Goal: Obtain resource: Obtain resource

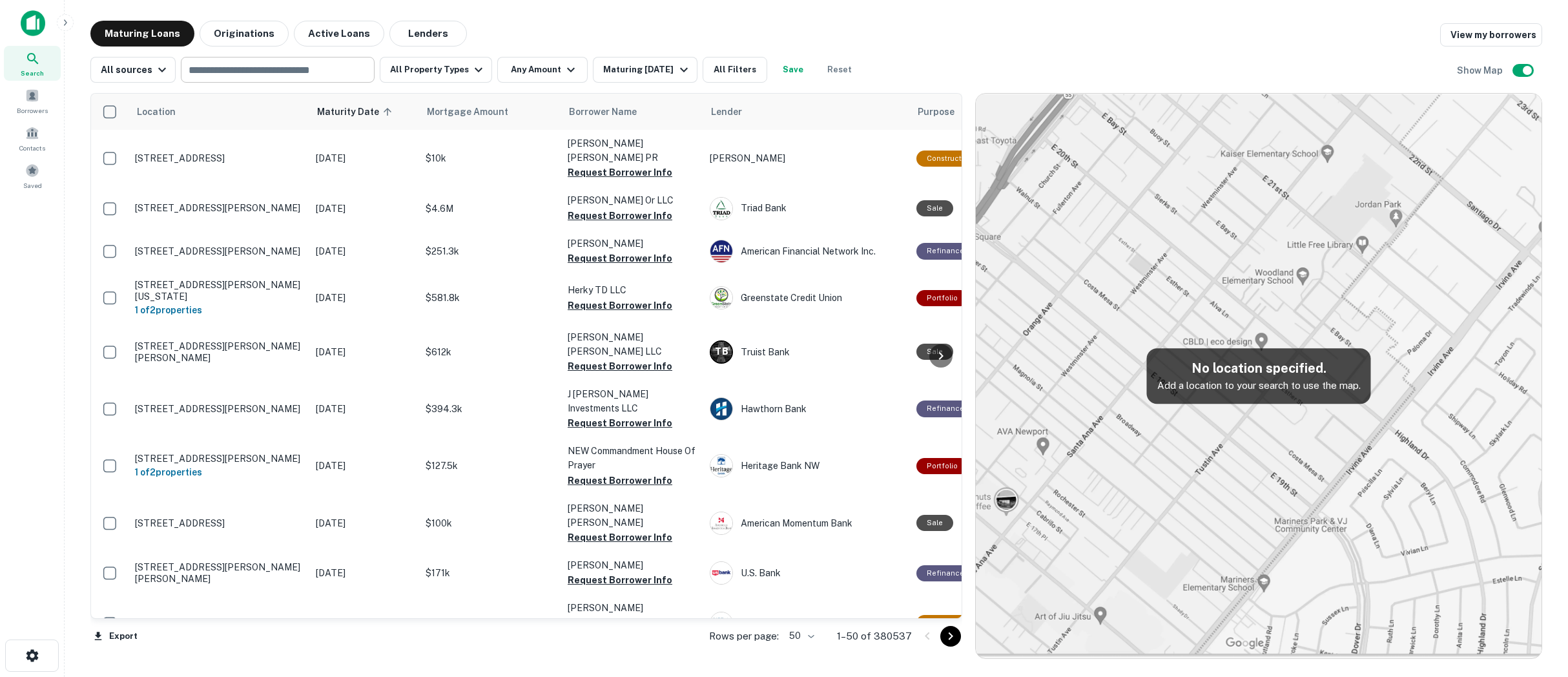
click at [243, 68] on input "text" at bounding box center [276, 70] width 184 height 18
type input "*****"
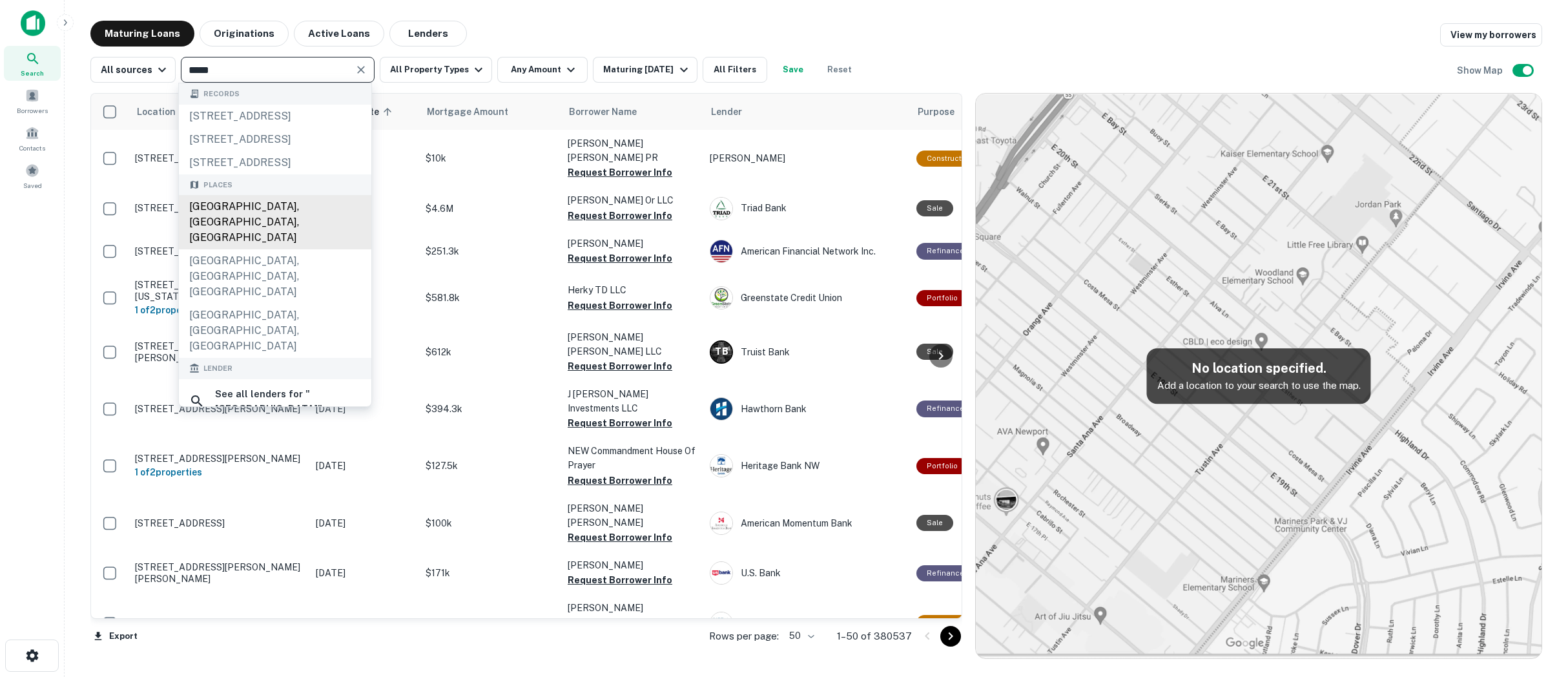
click at [269, 246] on div "[GEOGRAPHIC_DATA], [GEOGRAPHIC_DATA], [GEOGRAPHIC_DATA]" at bounding box center [275, 221] width 193 height 54
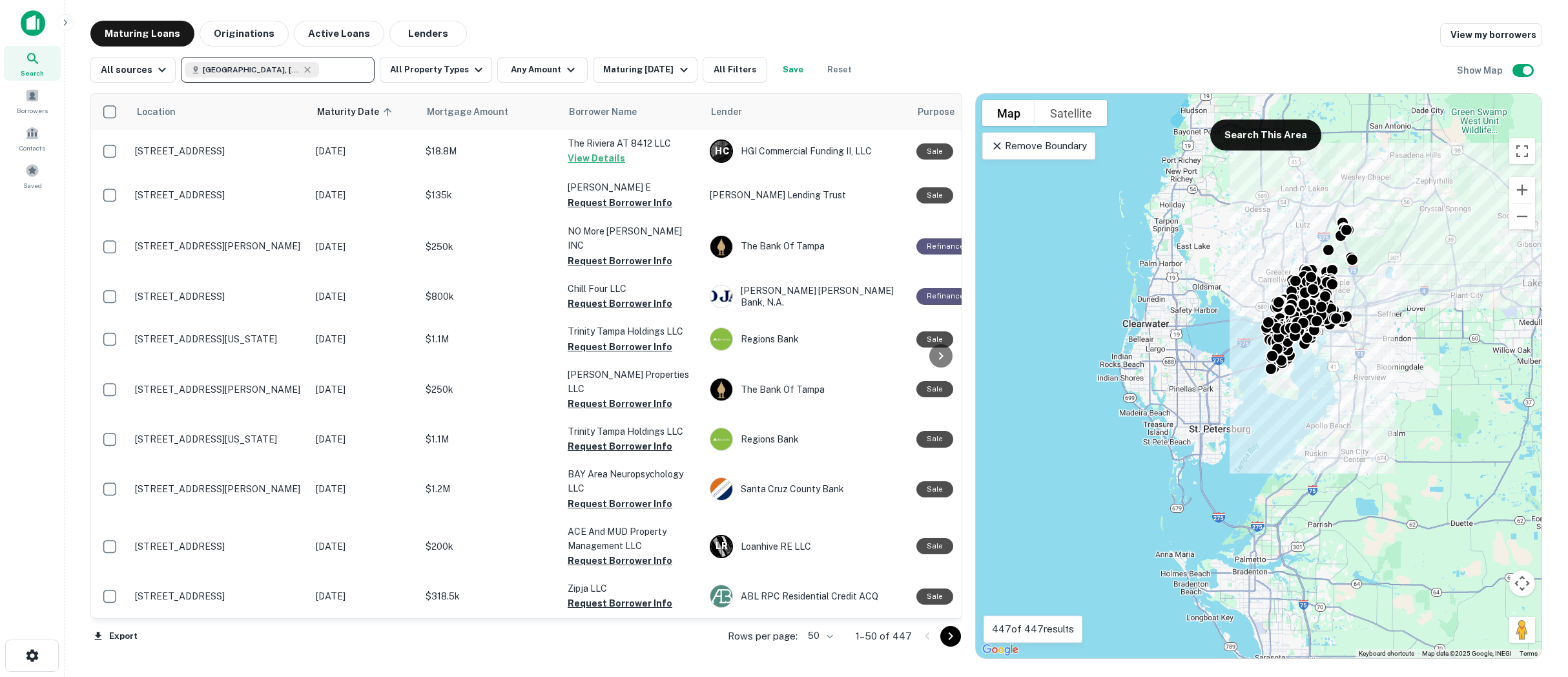
click at [1053, 151] on p "Remove Boundary" at bounding box center [1039, 147] width 96 height 16
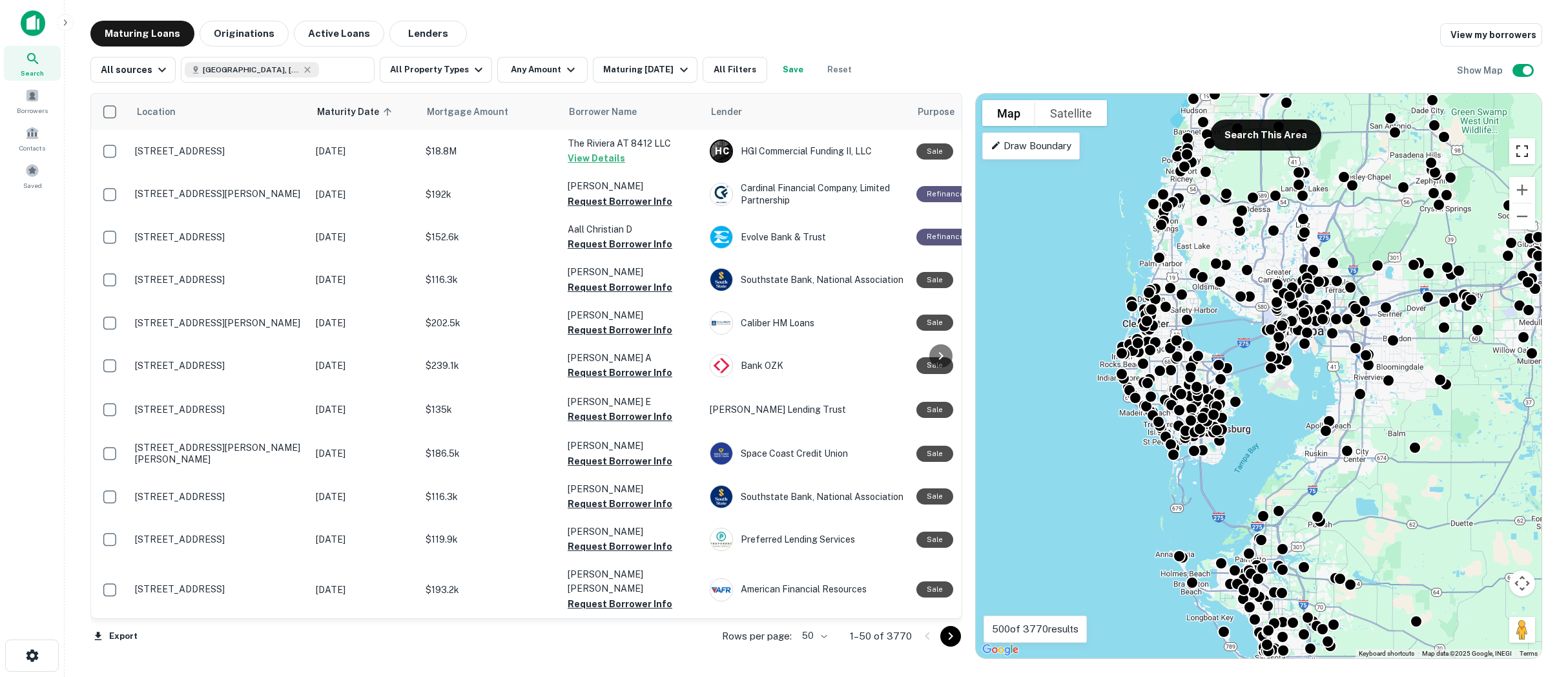
click at [1520, 149] on button "Toggle fullscreen view" at bounding box center [1522, 152] width 26 height 26
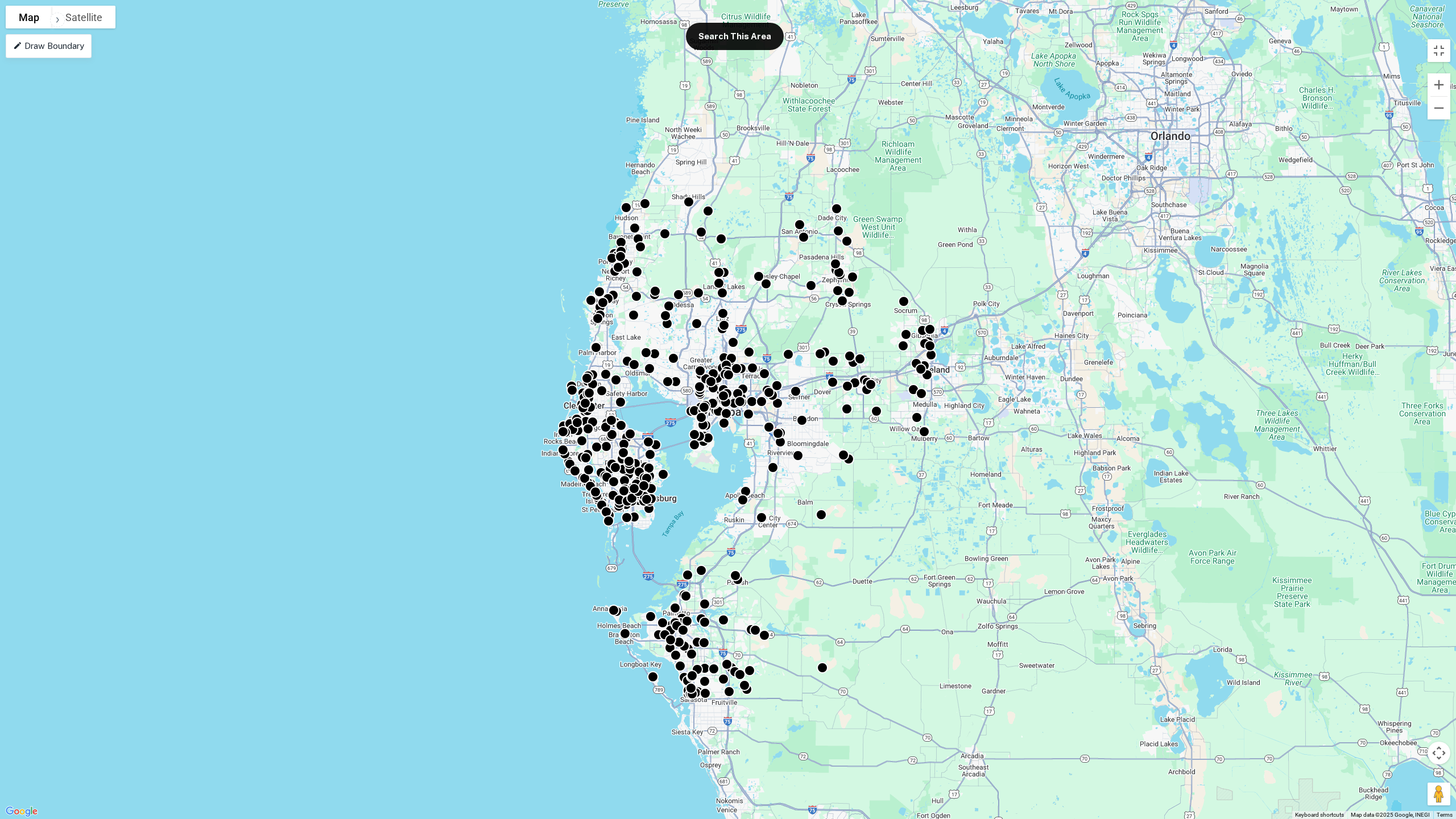
drag, startPoint x: 992, startPoint y: 319, endPoint x: 947, endPoint y: 348, distance: 53.5
click at [948, 349] on div "To activate drag with keyboard, press Alt + Enter. Once in keyboard drag state,…" at bounding box center [728, 410] width 1456 height 819
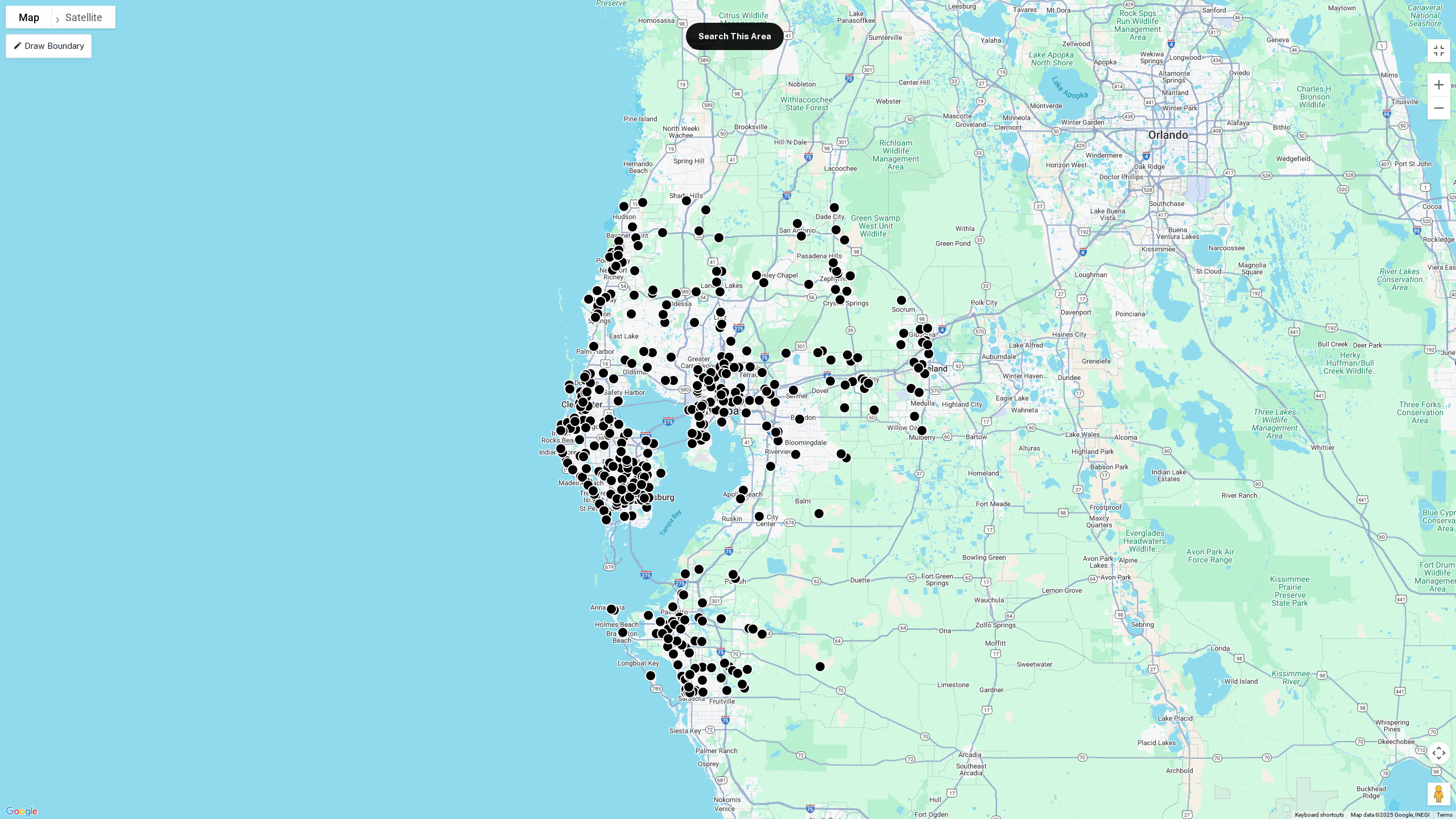
click at [62, 46] on p "Draw Boundary" at bounding box center [49, 46] width 71 height 14
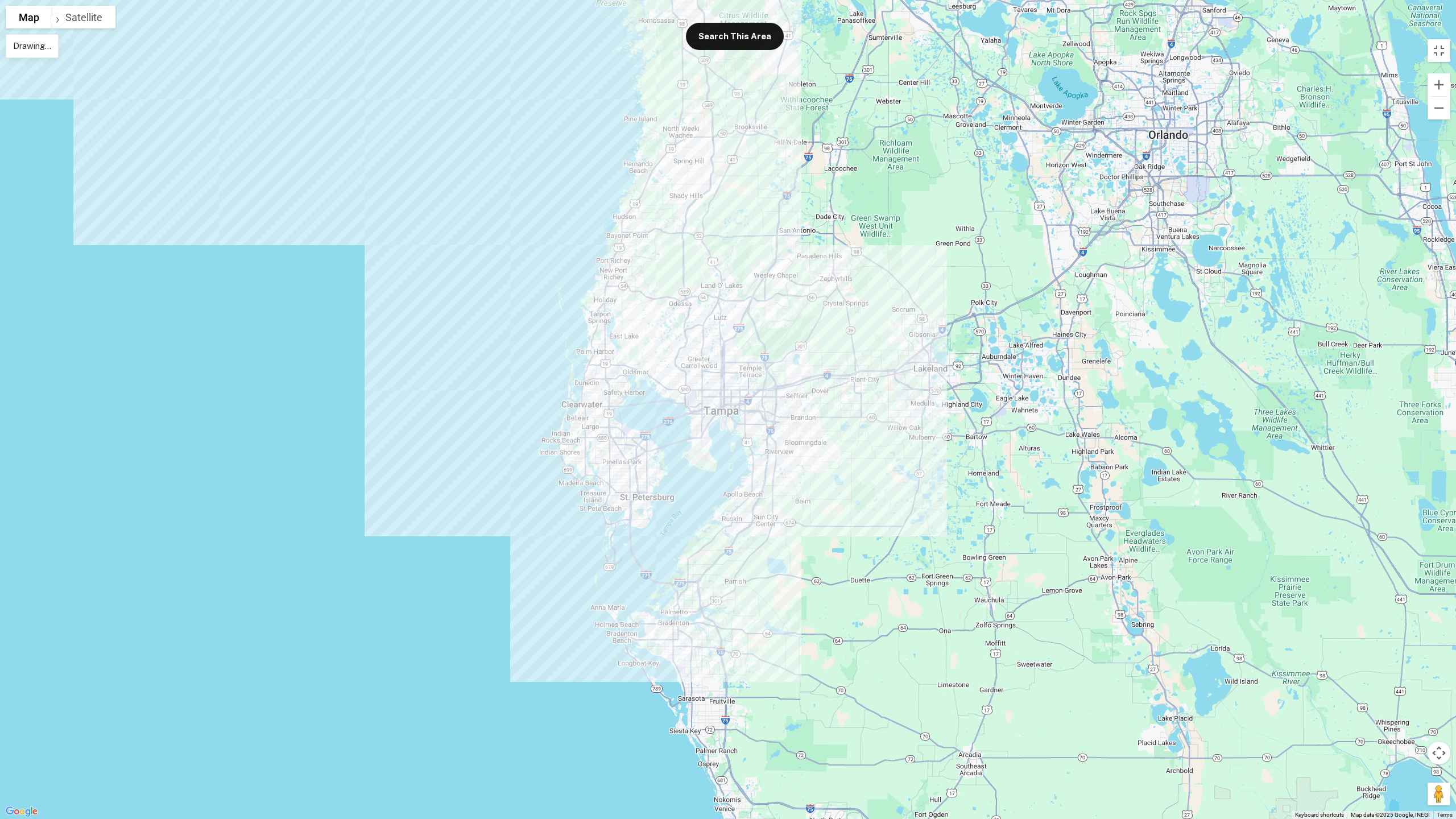
click at [332, 191] on div at bounding box center [728, 410] width 1456 height 819
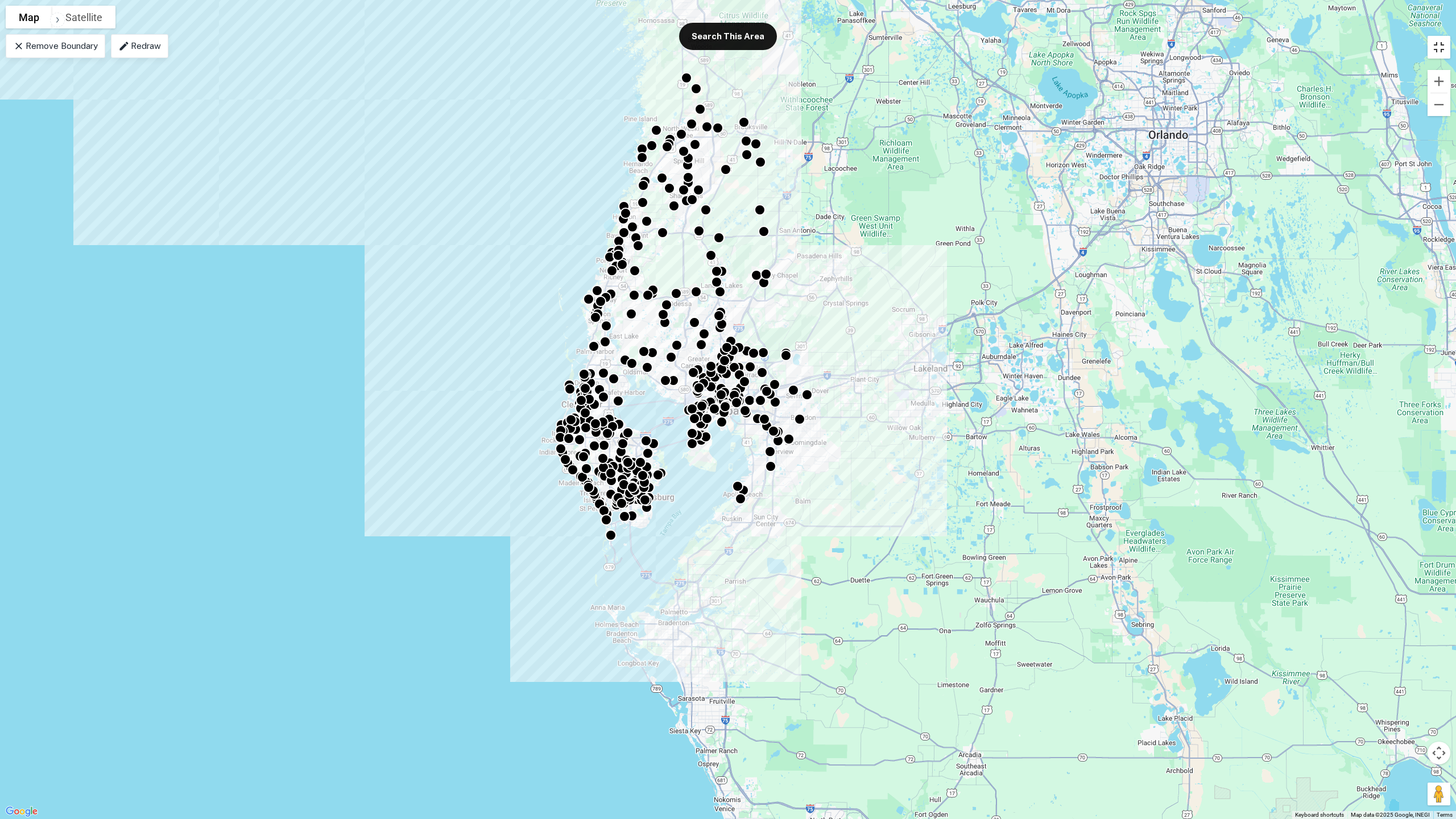
click at [1381, 48] on button "Toggle fullscreen view" at bounding box center [1439, 47] width 23 height 23
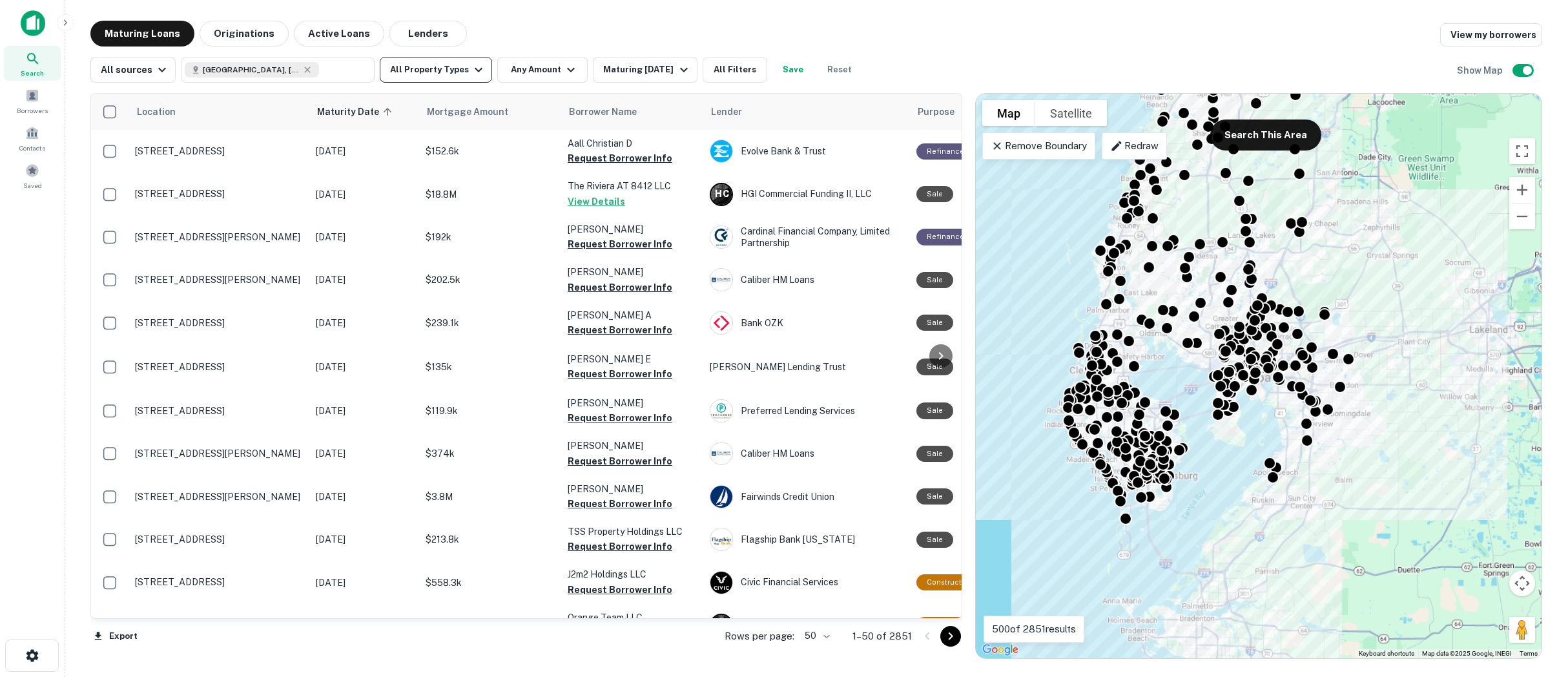
click at [471, 66] on icon "button" at bounding box center [479, 70] width 16 height 16
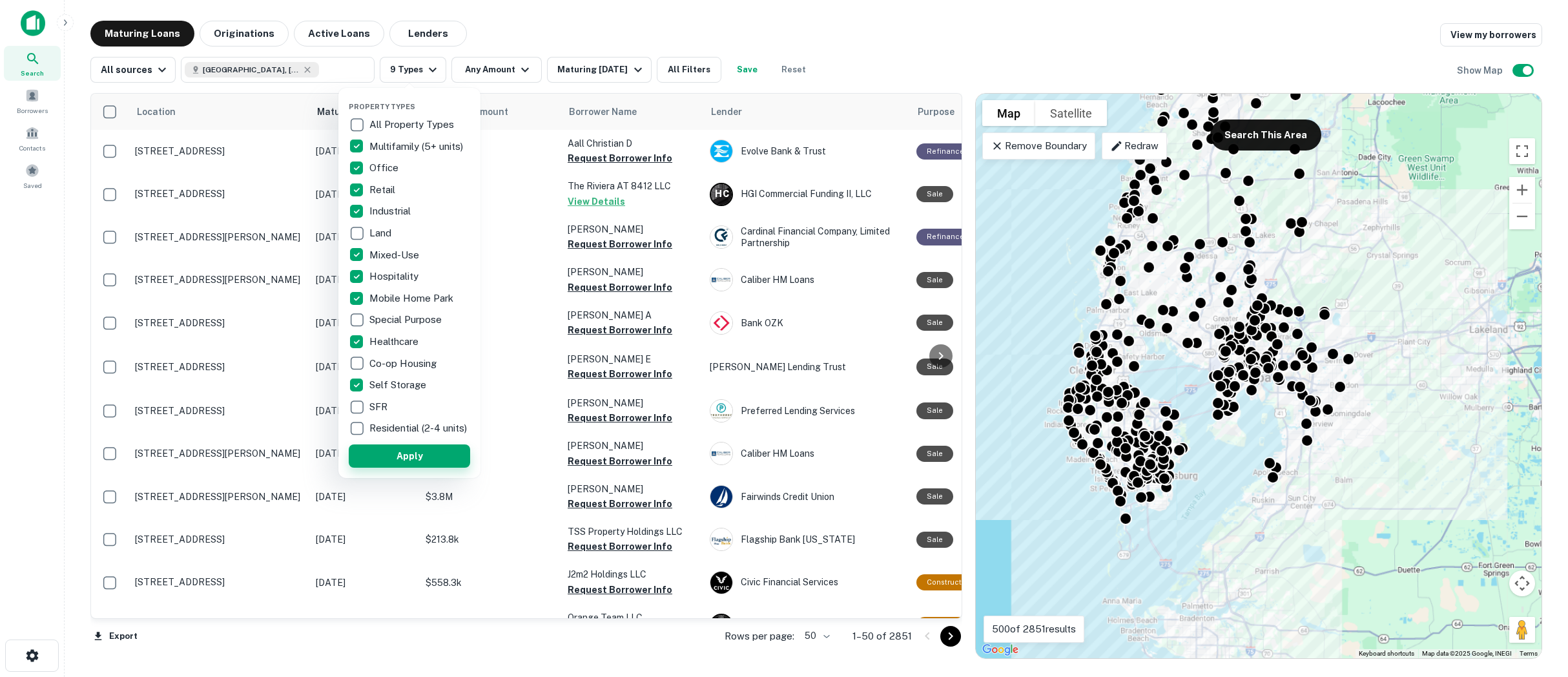
click at [406, 463] on button "Apply" at bounding box center [409, 457] width 121 height 24
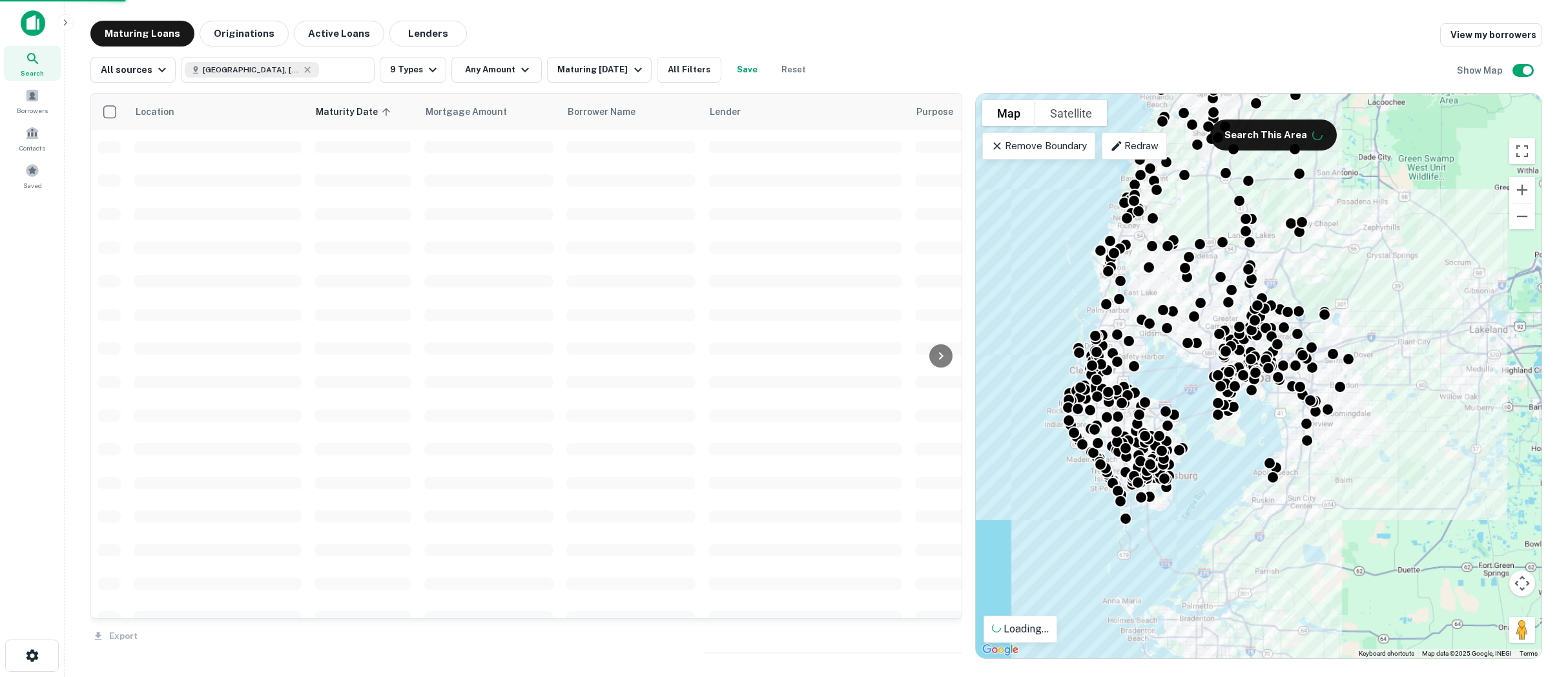
click at [510, 68] on div at bounding box center [784, 338] width 1568 height 677
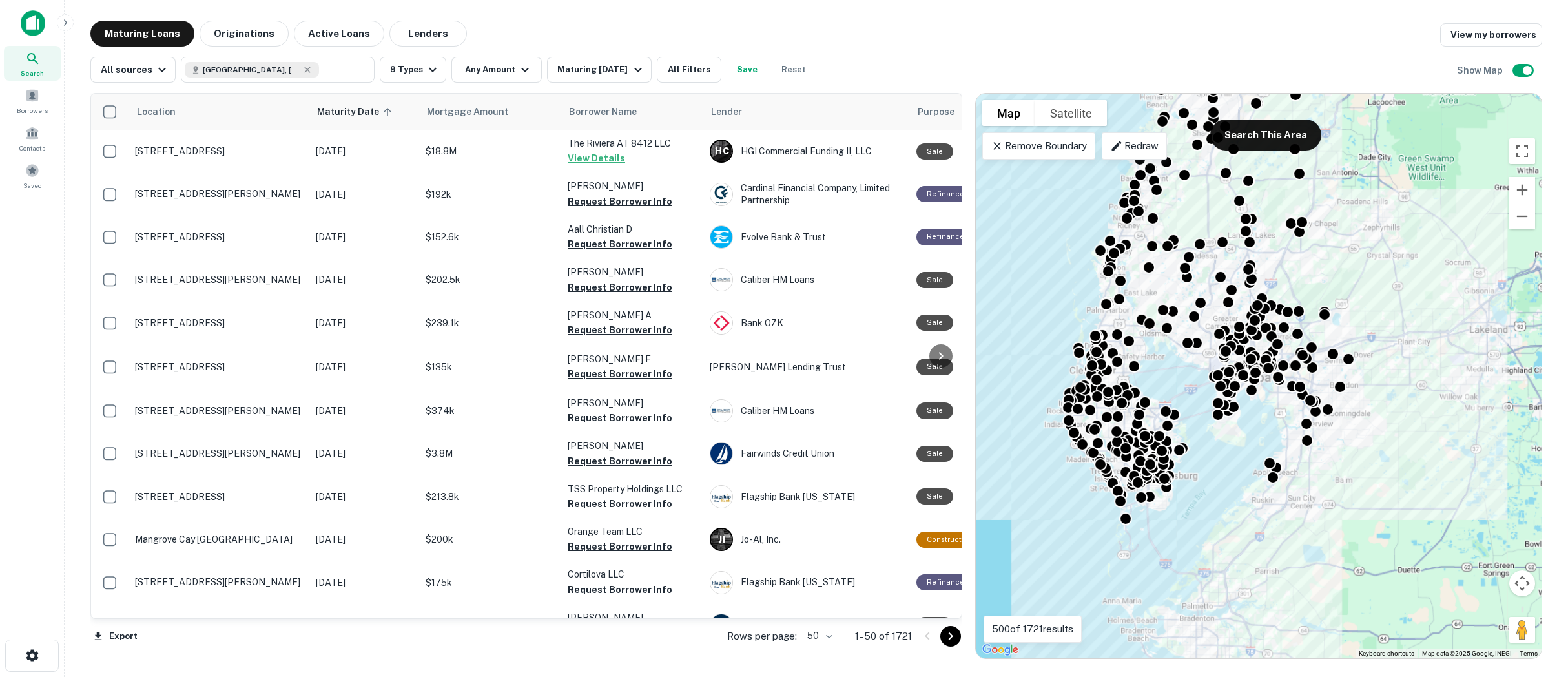
click at [522, 69] on div "Property Types All Property Types Multifamily (5+ units) Office Retail Industri…" at bounding box center [784, 338] width 1568 height 677
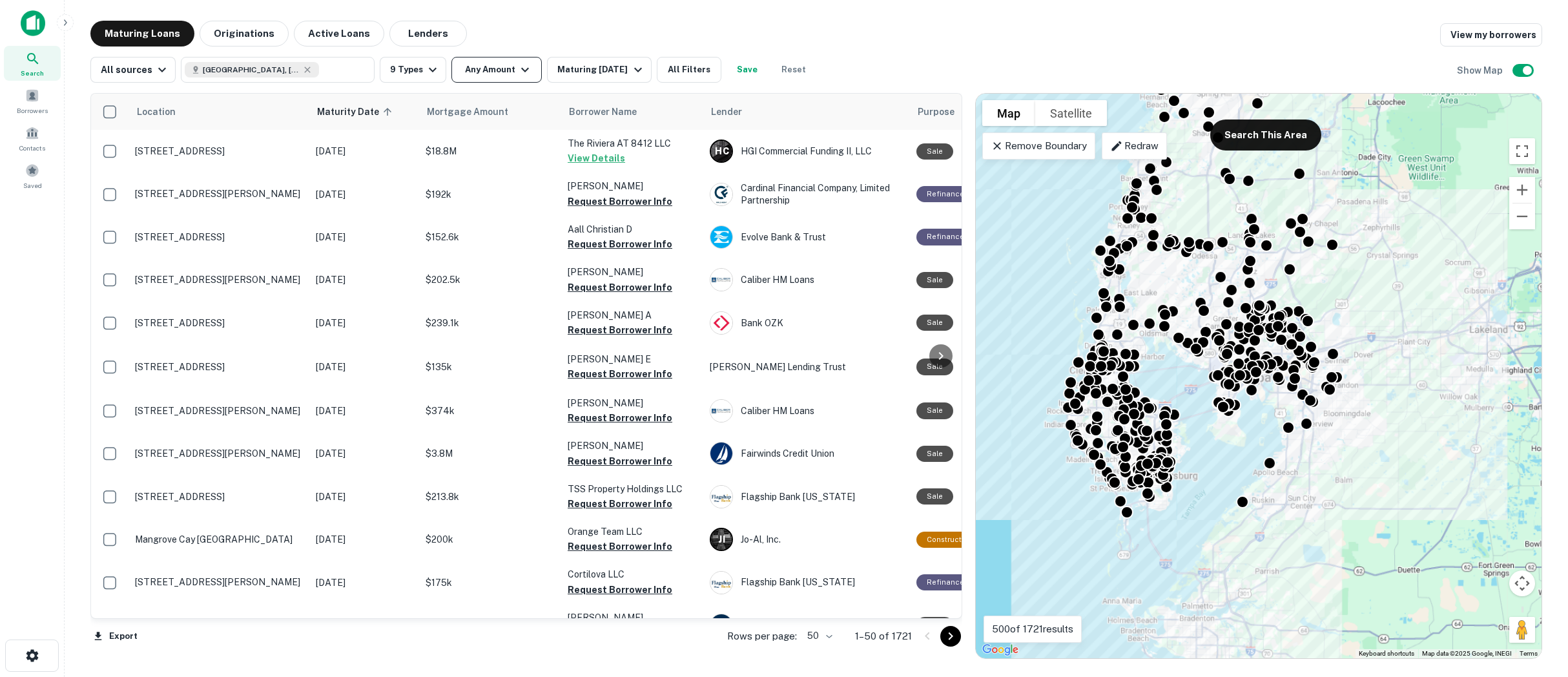
click at [522, 65] on icon "button" at bounding box center [525, 70] width 16 height 16
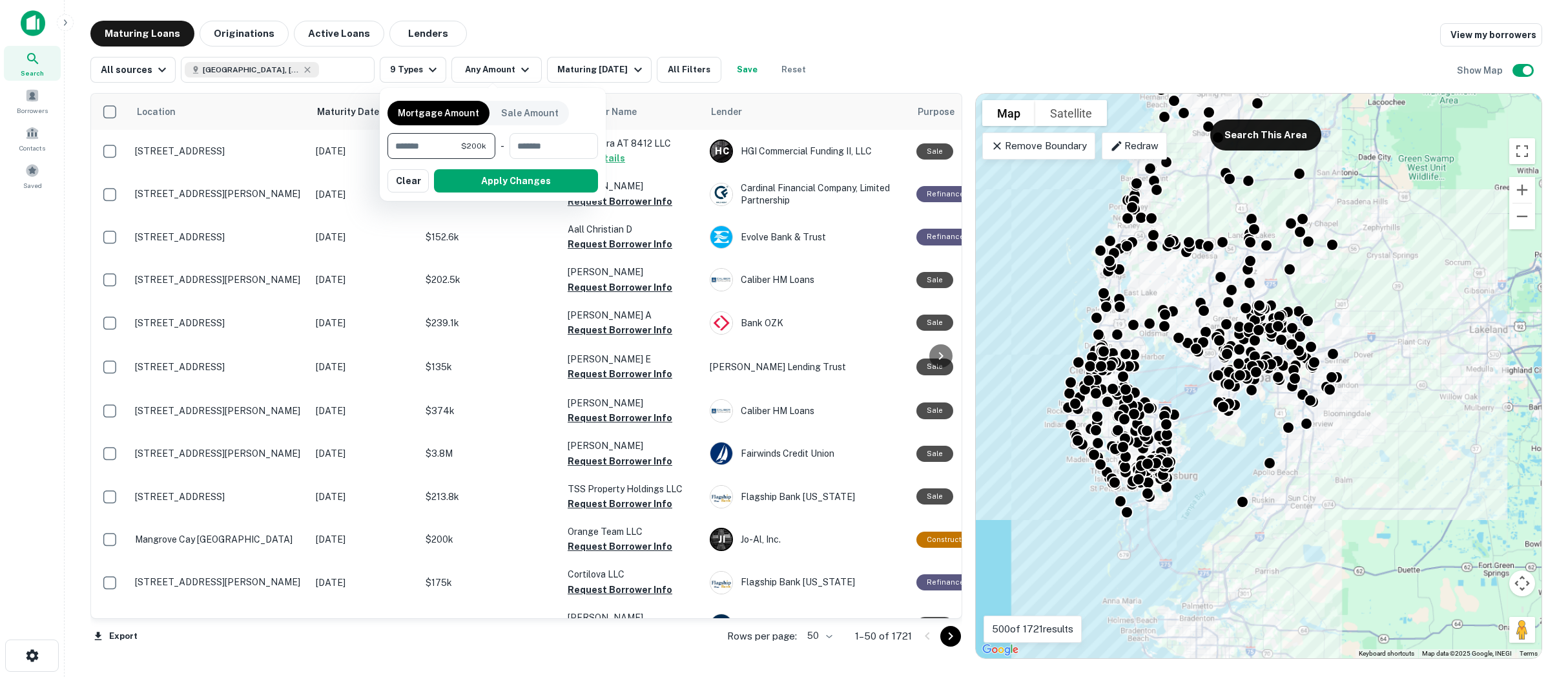
type input "*******"
type input "********"
click at [541, 185] on button "Apply Changes" at bounding box center [515, 181] width 164 height 24
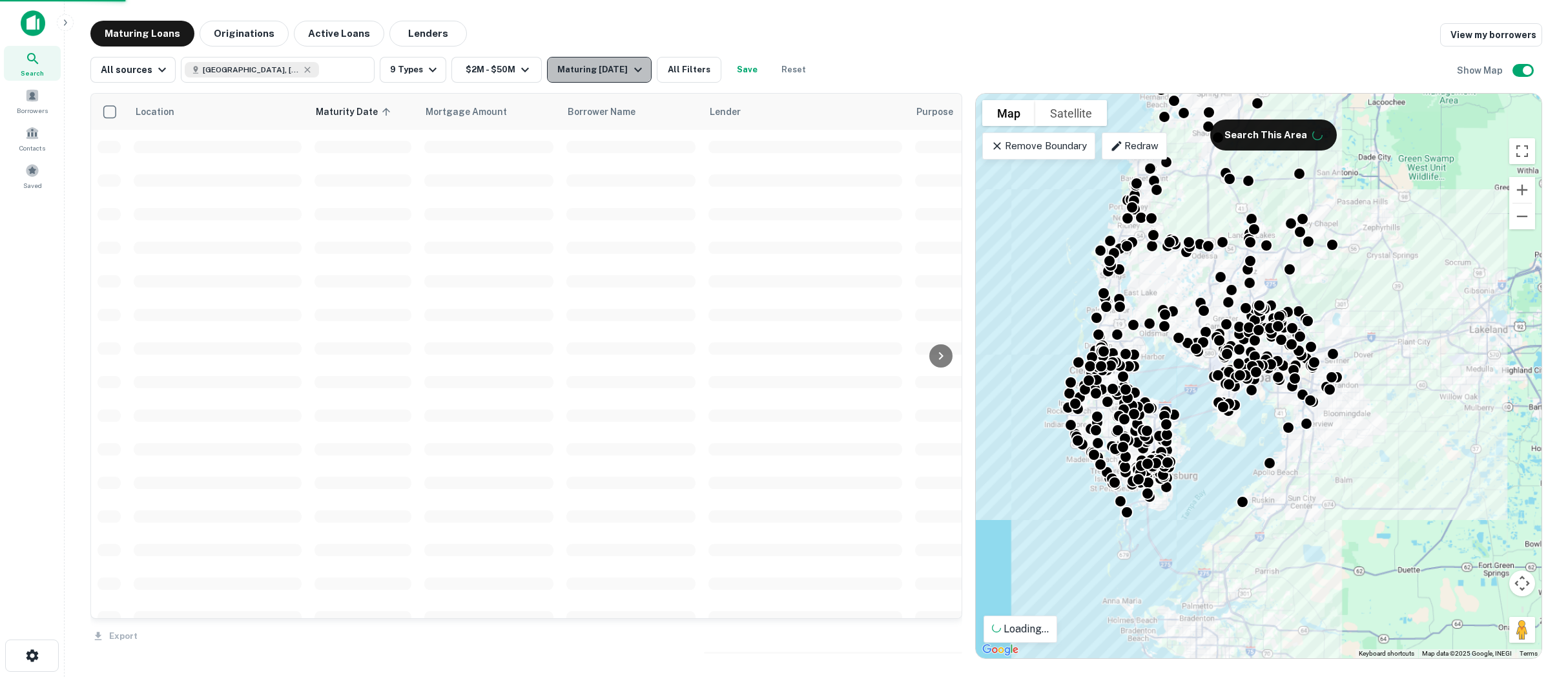
click at [599, 65] on div "Maturing [DATE]" at bounding box center [601, 70] width 88 height 16
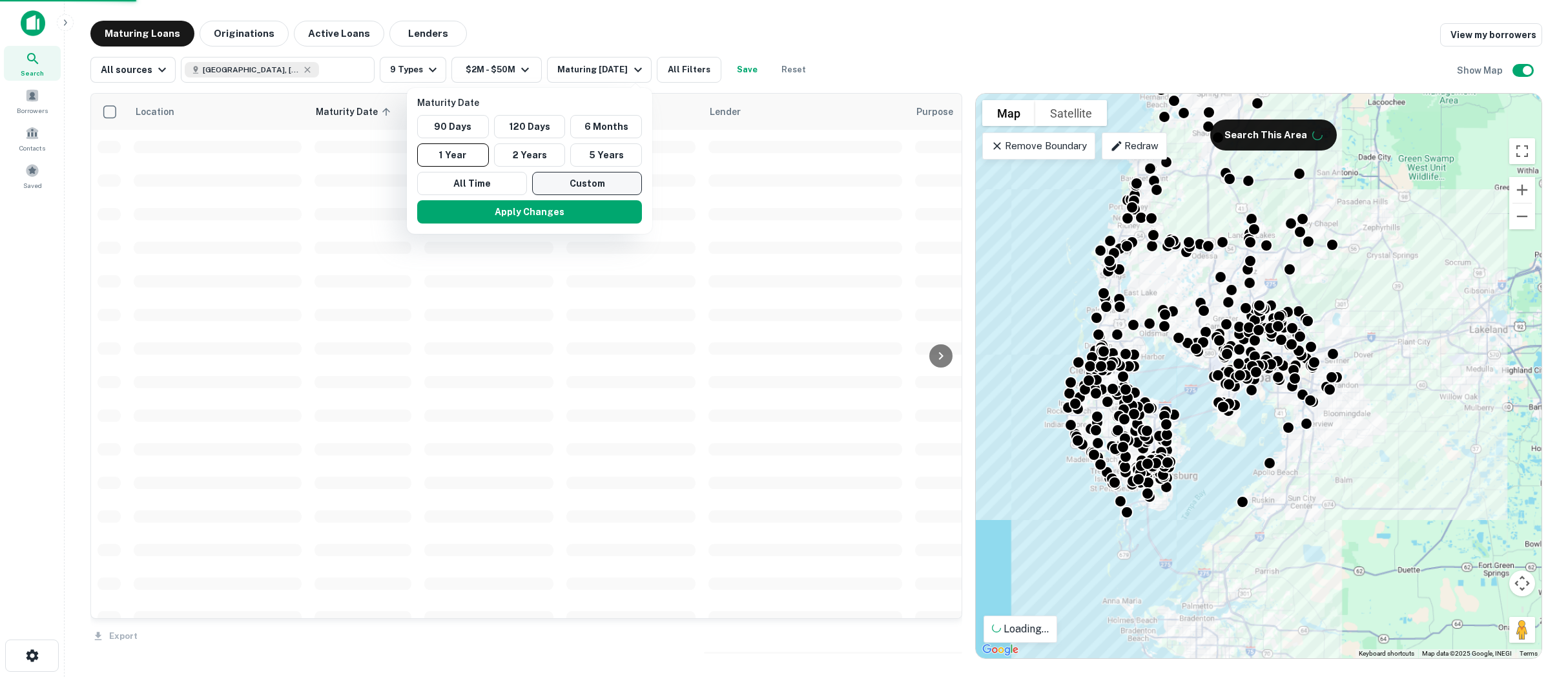
click at [565, 182] on button "Custom" at bounding box center [587, 184] width 110 height 24
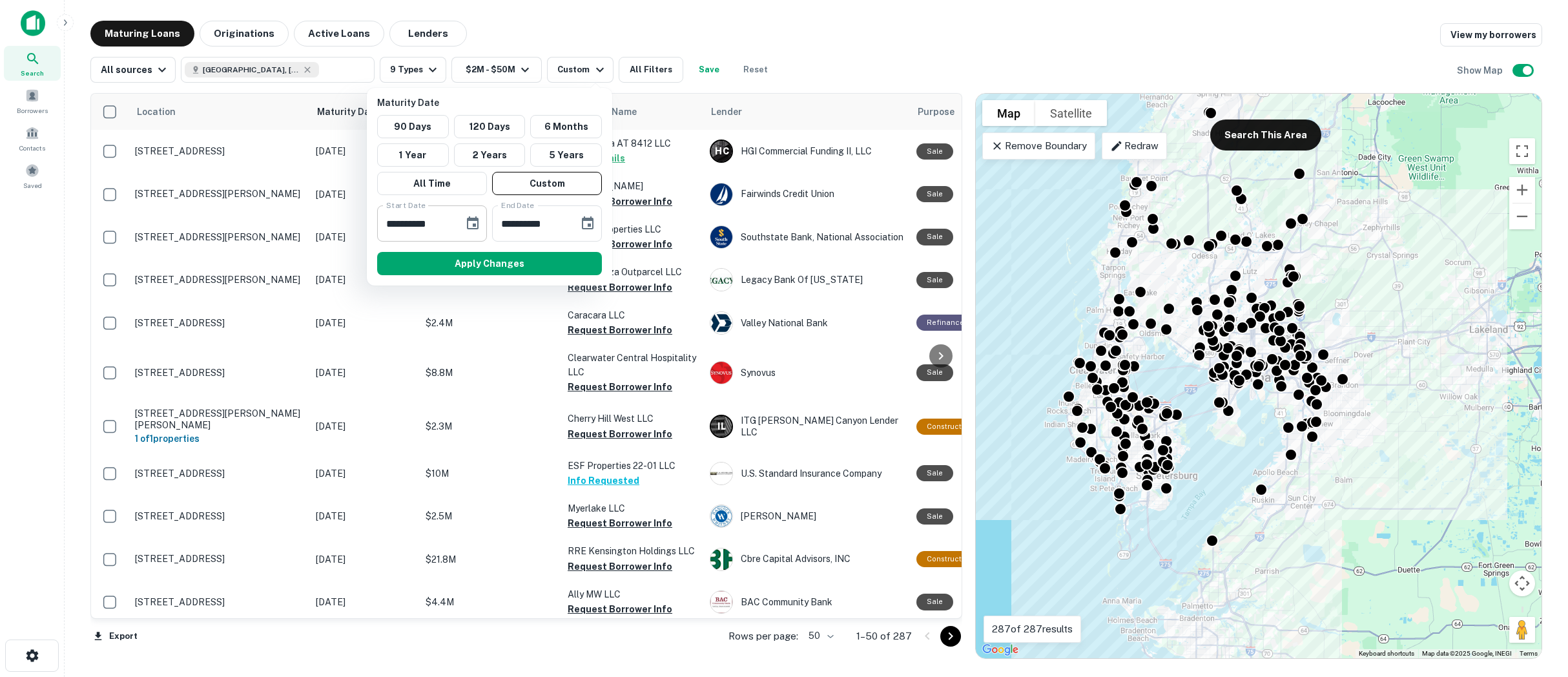
click at [469, 224] on icon "Choose date, selected date is Sep 16, 2025" at bounding box center [473, 223] width 16 height 16
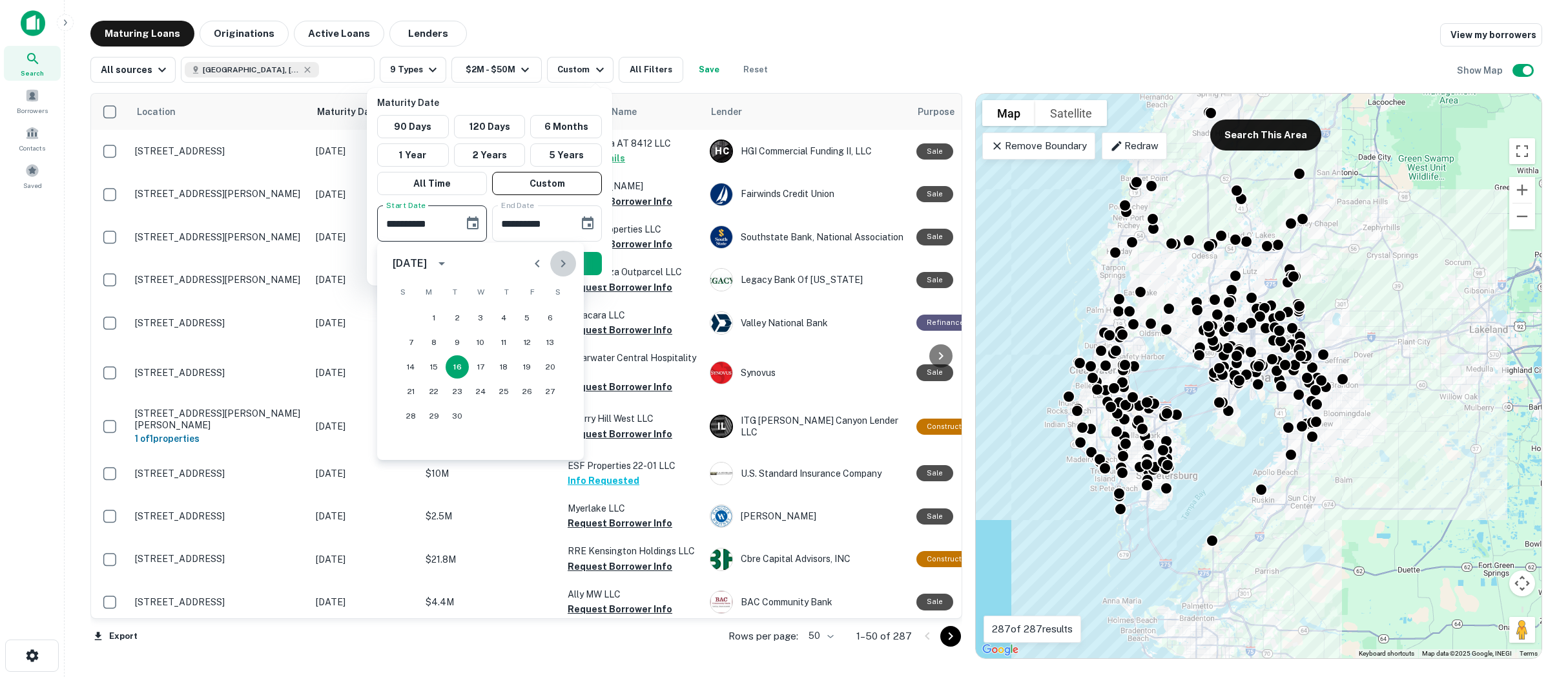
click at [559, 264] on icon "Next month" at bounding box center [564, 264] width 16 height 16
click at [554, 317] on button "1" at bounding box center [551, 318] width 24 height 24
type input "**********"
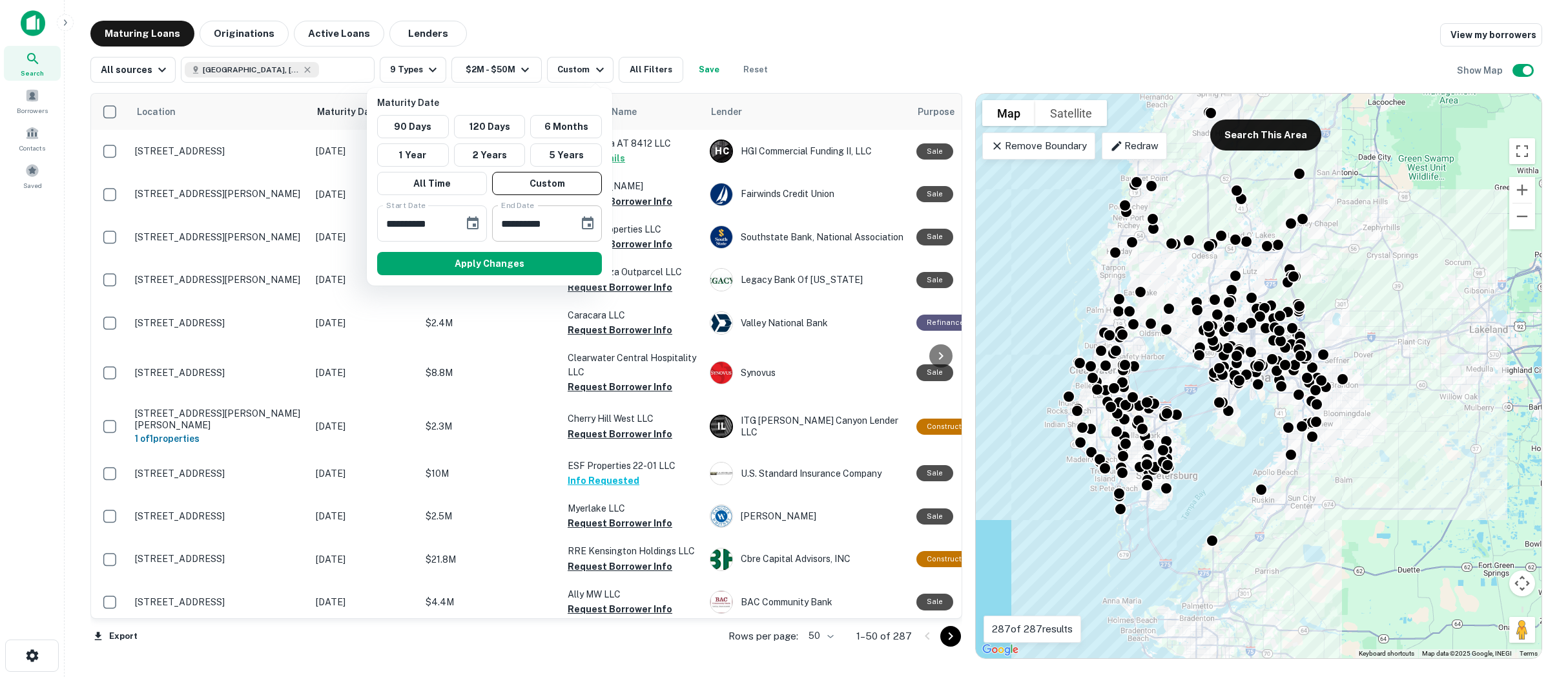
click at [582, 223] on icon "Choose date, selected date is Mar 15, 2026" at bounding box center [588, 222] width 12 height 13
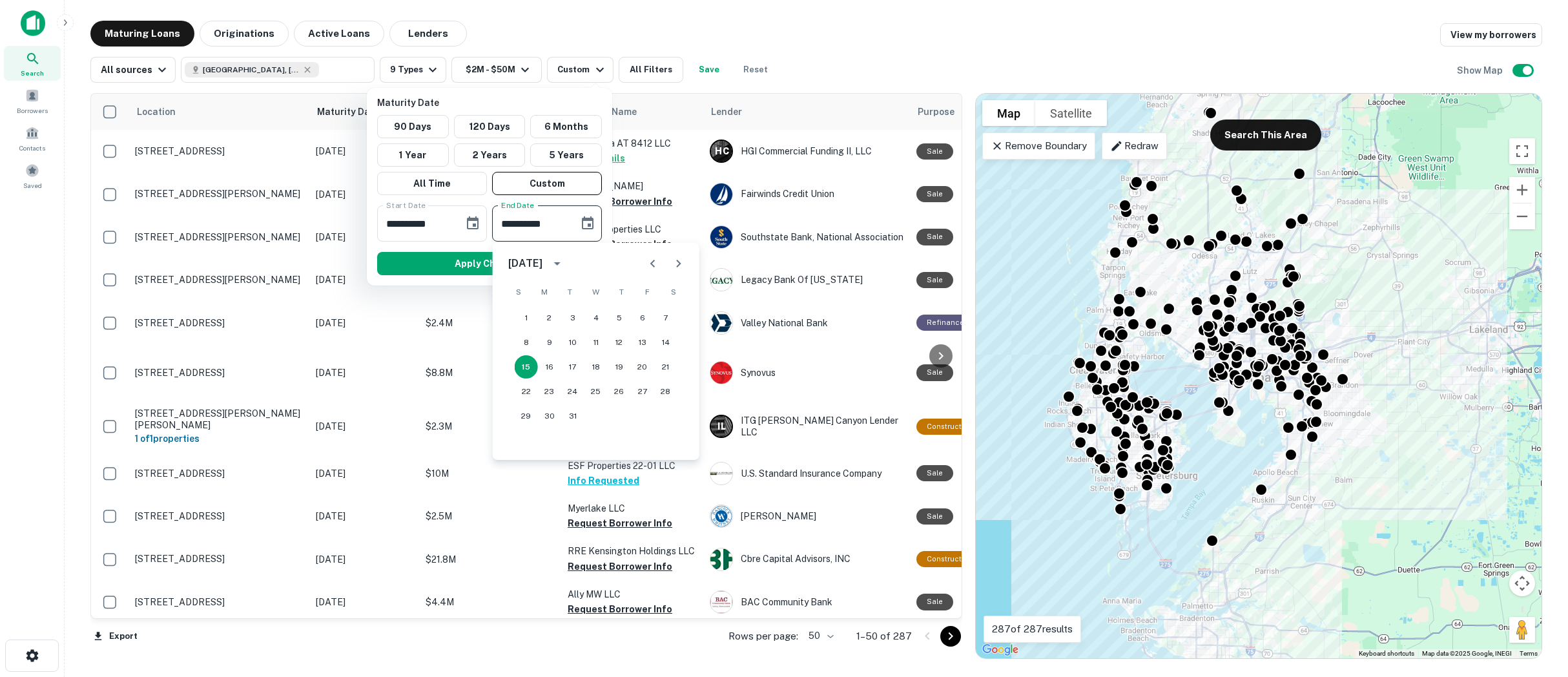
click at [686, 270] on button "Next month" at bounding box center [679, 264] width 26 height 26
click at [653, 269] on icon "Previous month" at bounding box center [653, 264] width 16 height 16
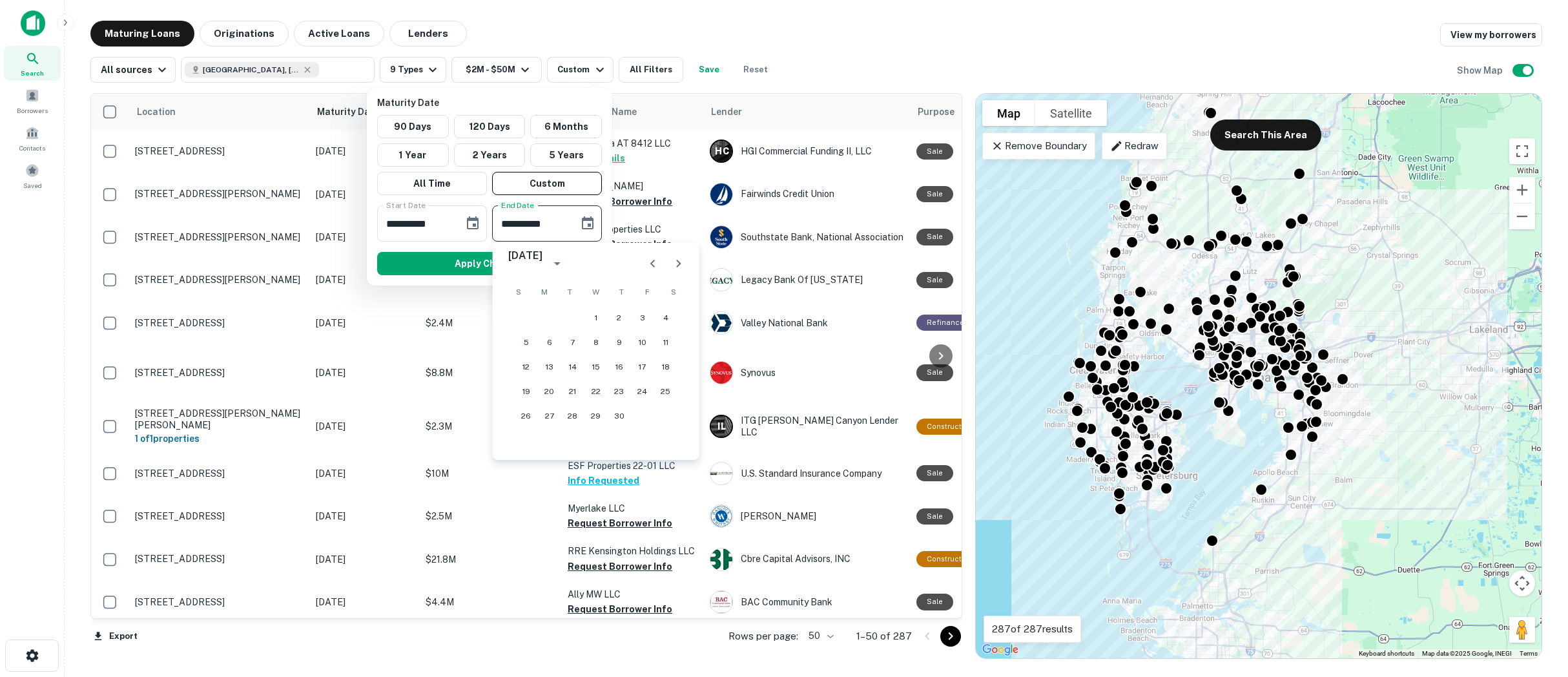
click at [653, 269] on icon "Previous month" at bounding box center [653, 264] width 16 height 16
click at [663, 412] on button "31" at bounding box center [666, 416] width 24 height 24
type input "**********"
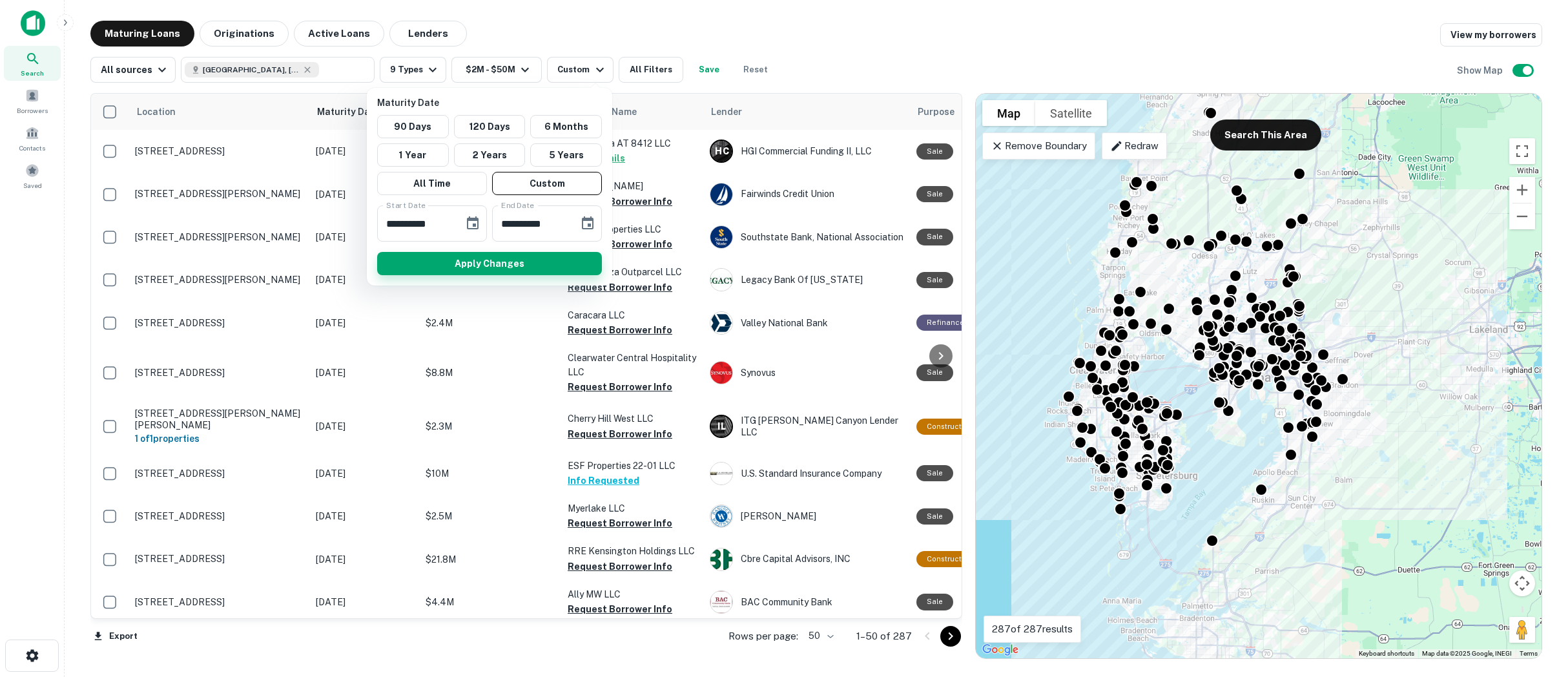
click at [504, 265] on button "Apply Changes" at bounding box center [489, 264] width 224 height 24
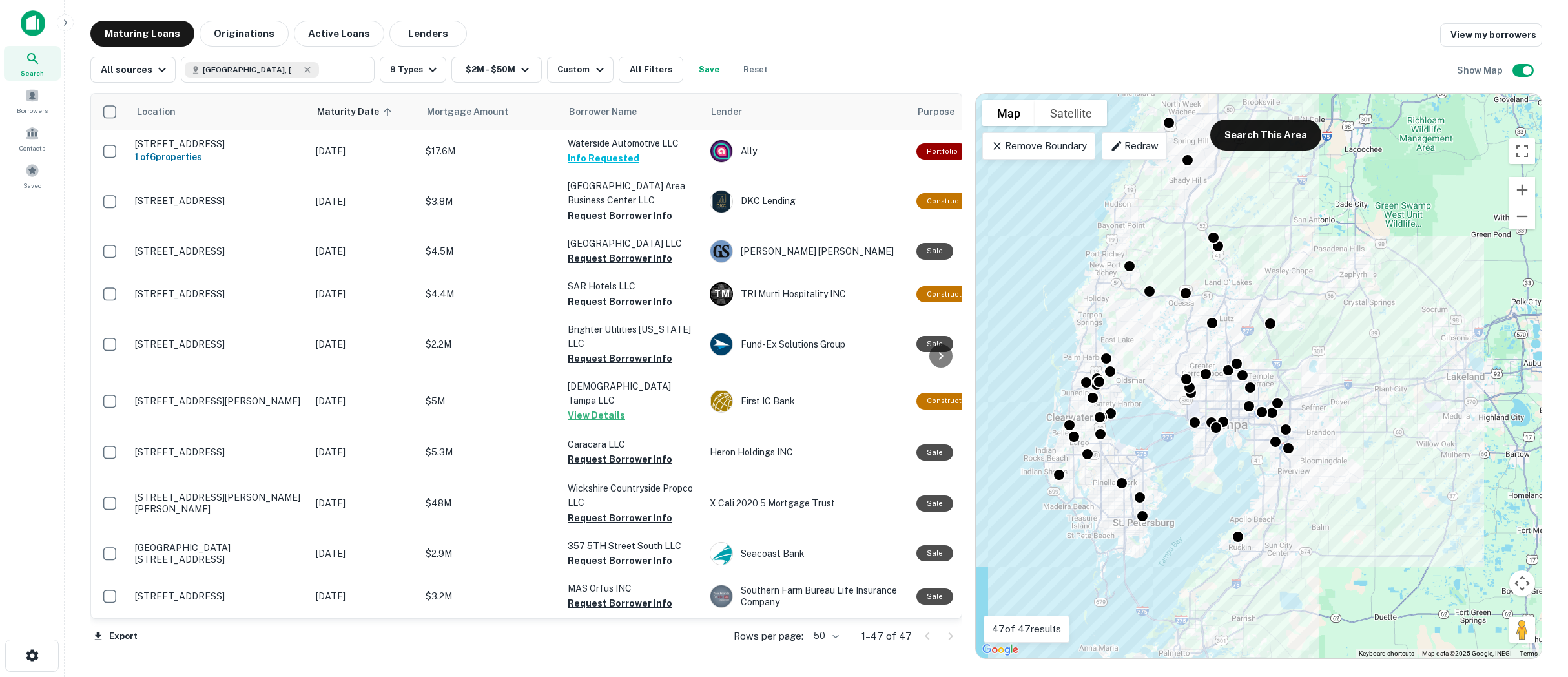
drag, startPoint x: 1370, startPoint y: 218, endPoint x: 1346, endPoint y: 267, distance: 54.6
click at [1346, 267] on div "To activate drag with keyboard, press Alt + Enter. Once in keyboard drag state,…" at bounding box center [1258, 376] width 566 height 565
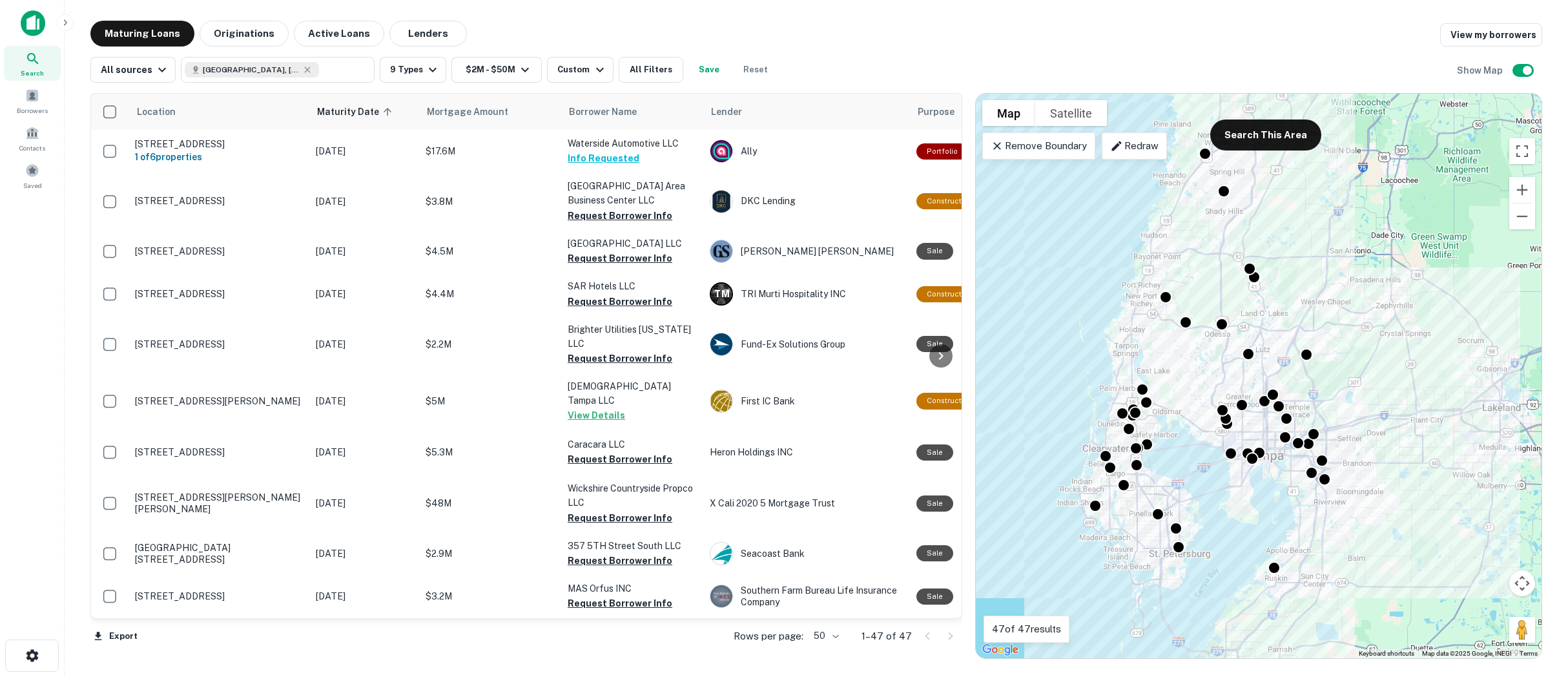
drag, startPoint x: 1262, startPoint y: 214, endPoint x: 1299, endPoint y: 244, distance: 47.6
click at [1299, 244] on div "To activate drag with keyboard, press Alt + Enter. Once in keyboard drag state,…" at bounding box center [1258, 376] width 566 height 565
click at [592, 66] on icon "button" at bounding box center [600, 70] width 16 height 16
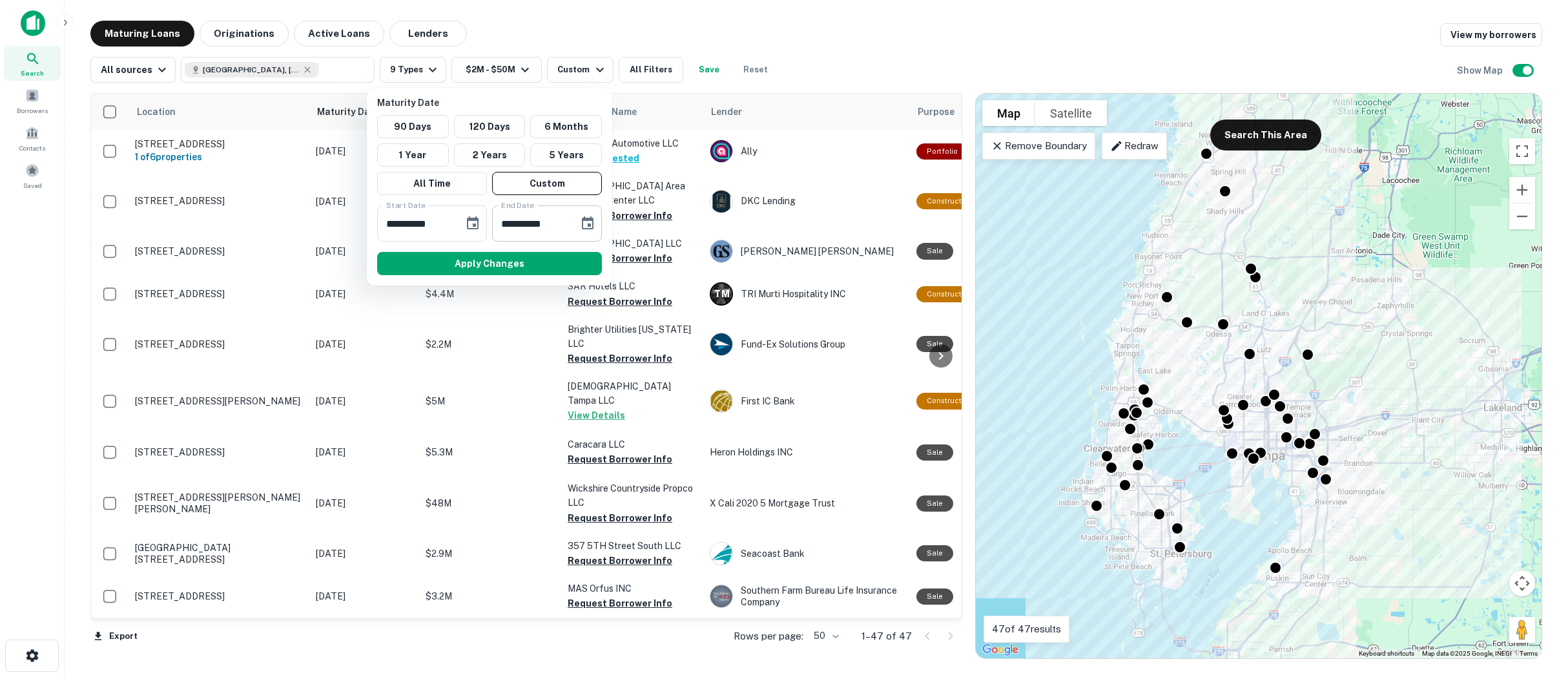
click at [586, 225] on icon "Choose date, selected date is Jan 31, 2026" at bounding box center [588, 223] width 16 height 16
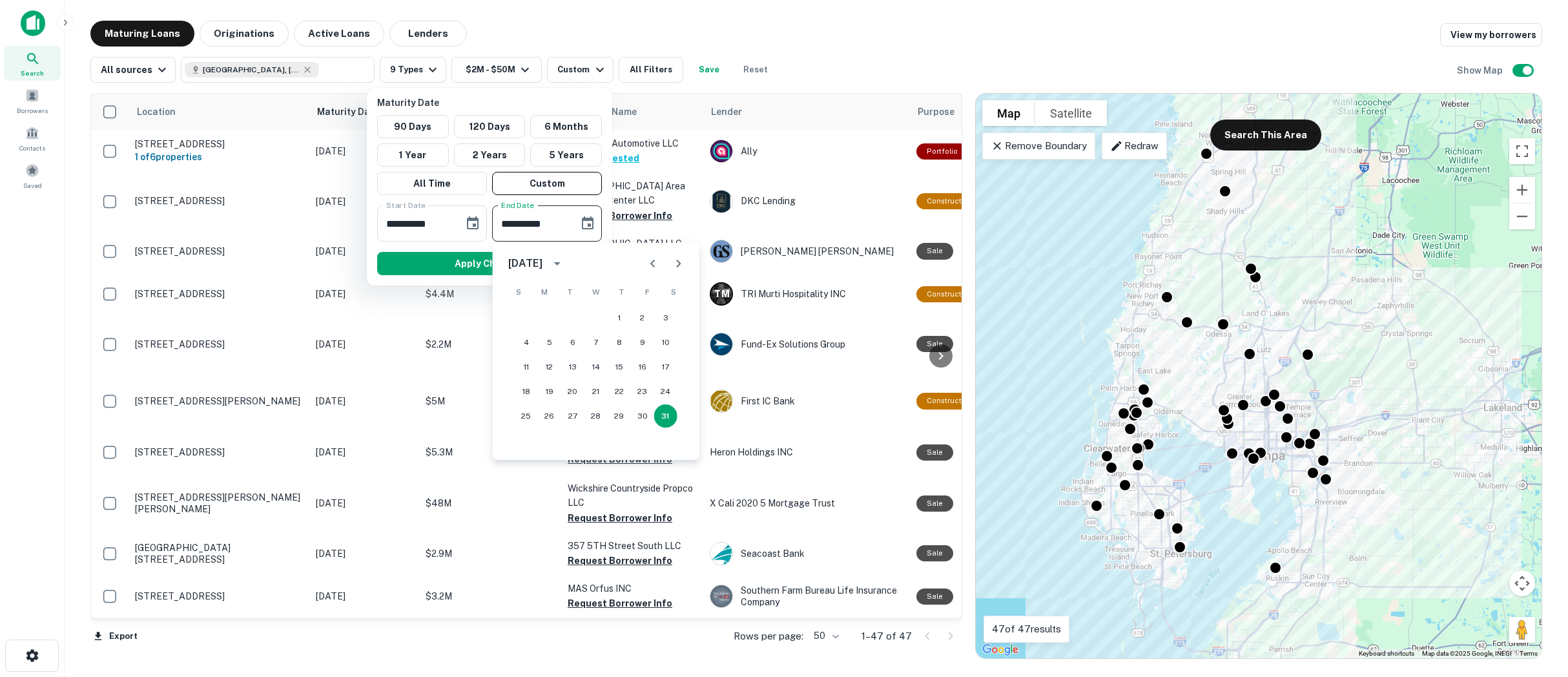
click at [677, 268] on icon "Next month" at bounding box center [679, 264] width 16 height 16
click at [665, 388] on button "28" at bounding box center [666, 392] width 24 height 24
type input "**********"
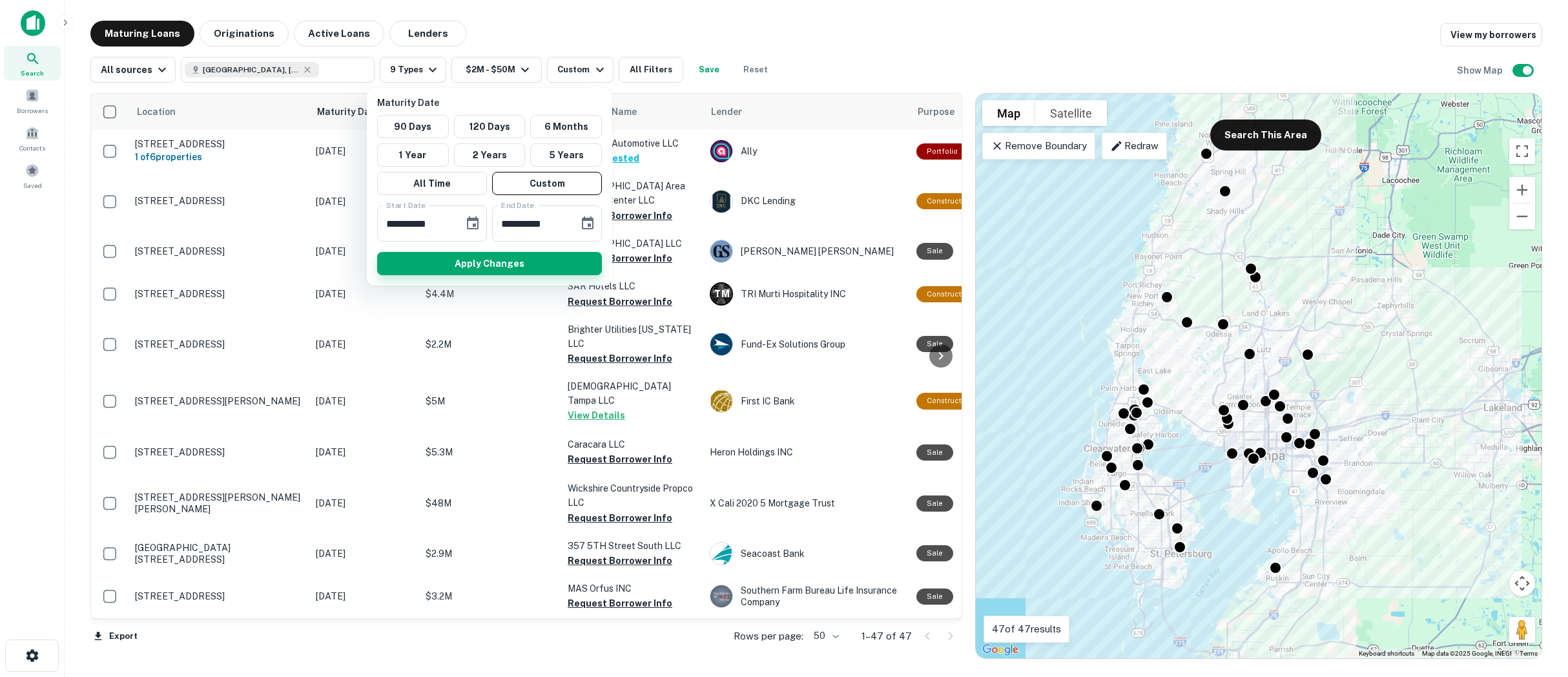
click at [543, 265] on button "Apply Changes" at bounding box center [489, 264] width 224 height 24
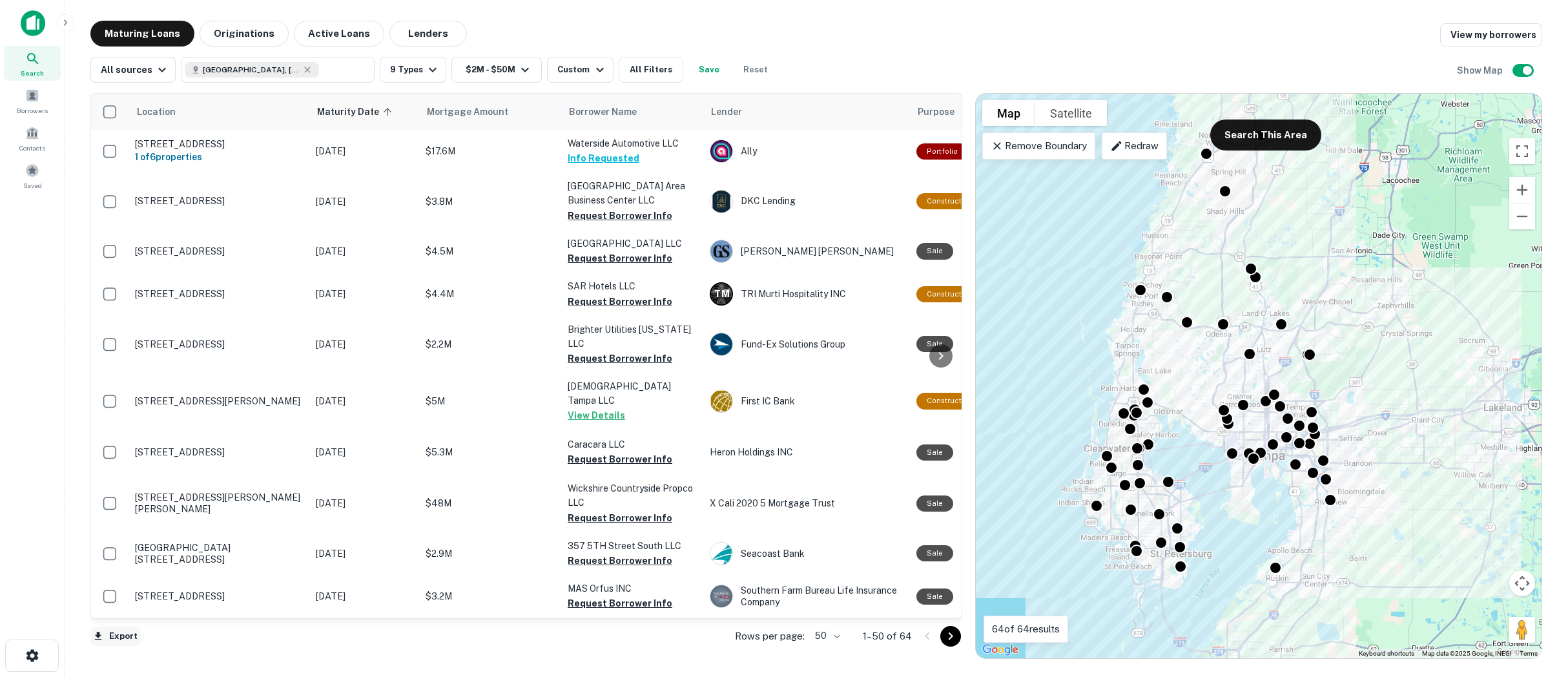
click at [133, 637] on button "Export" at bounding box center [115, 637] width 50 height 20
click at [151, 646] on li "Export as Excel (.xlsx)" at bounding box center [163, 650] width 146 height 24
